Goal: Transaction & Acquisition: Purchase product/service

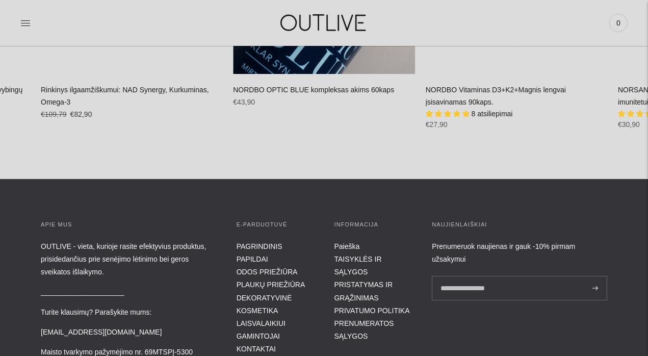
scroll to position [2546, 0]
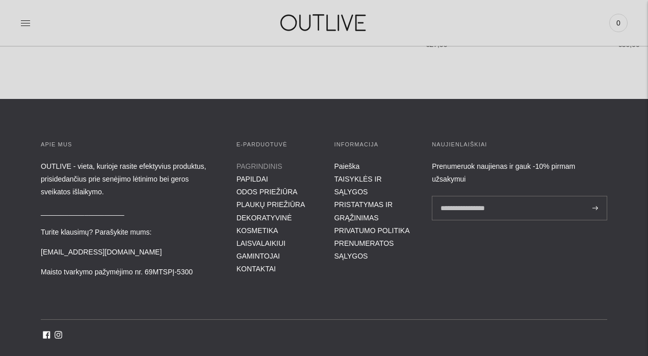
click at [255, 169] on link "PAGRINDINIS" at bounding box center [260, 166] width 46 height 8
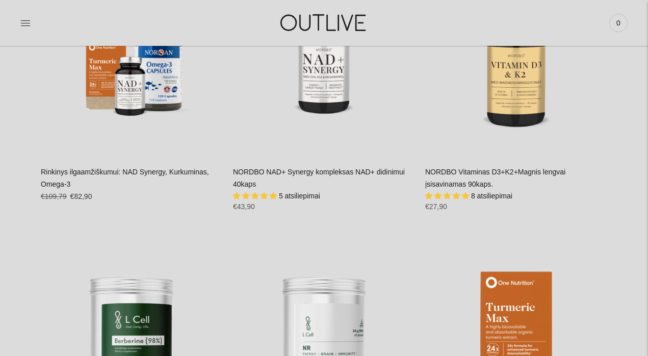
scroll to position [1320, 0]
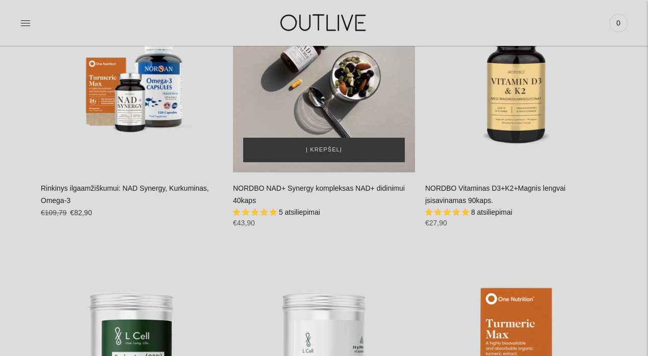
click at [337, 113] on div "NORDBO NAD+ Synergy kompleksas NAD+ didinimui 40kaps\a" at bounding box center [324, 81] width 182 height 182
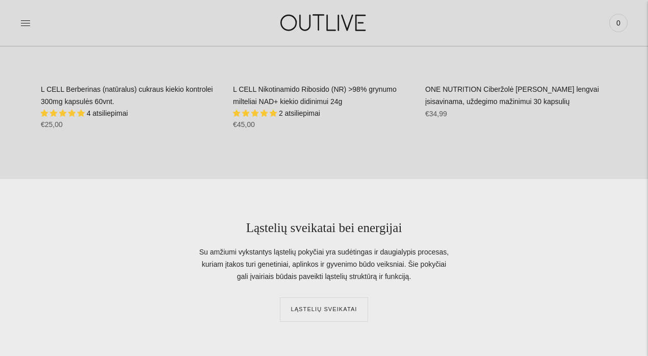
scroll to position [1689, 0]
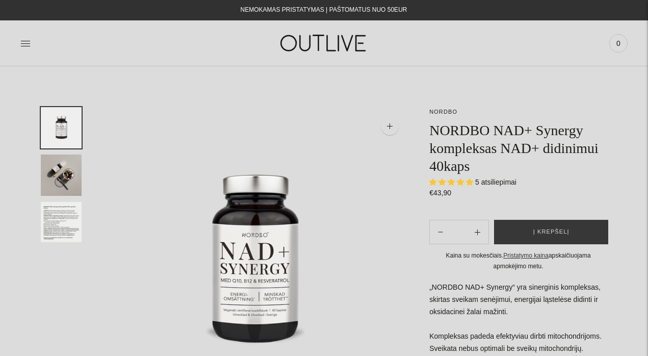
select select "**********"
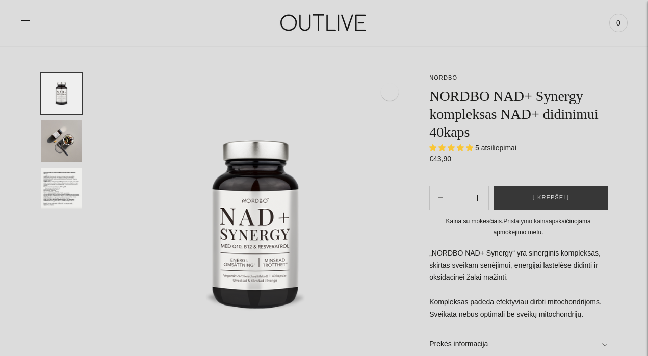
scroll to position [36, 0]
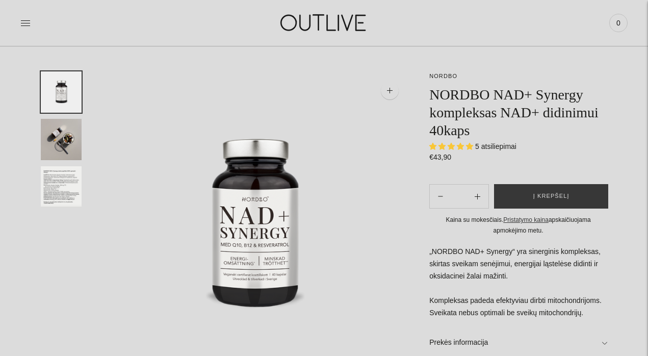
click at [70, 183] on img "Translation missing: en.general.accessibility.image_thumbail" at bounding box center [61, 186] width 41 height 41
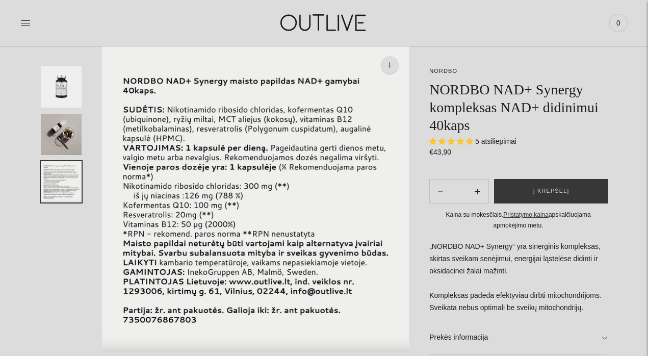
scroll to position [0, 0]
